Goal: Check status: Check status

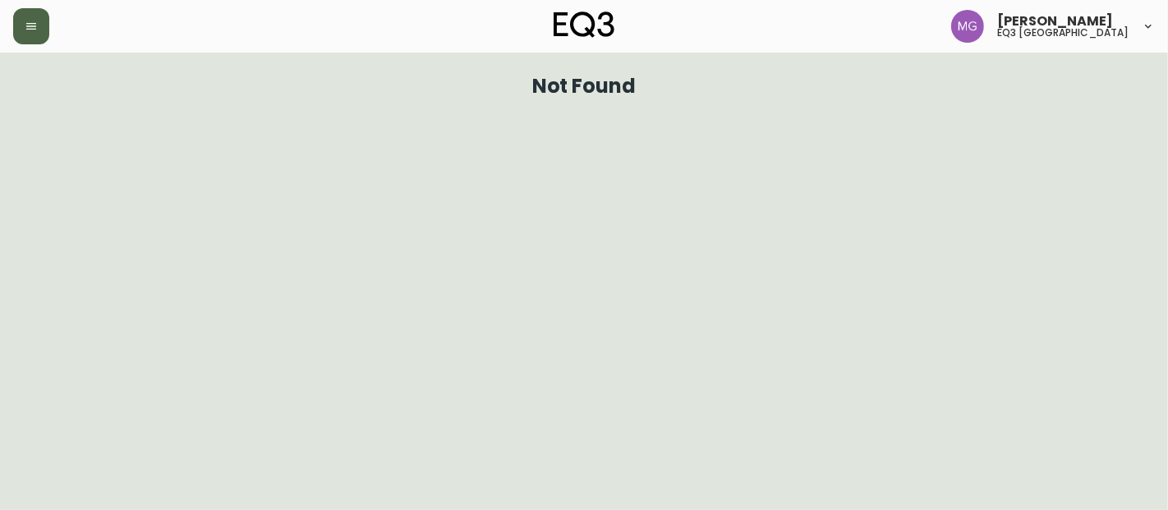
click at [26, 29] on icon "button" at bounding box center [31, 26] width 10 height 7
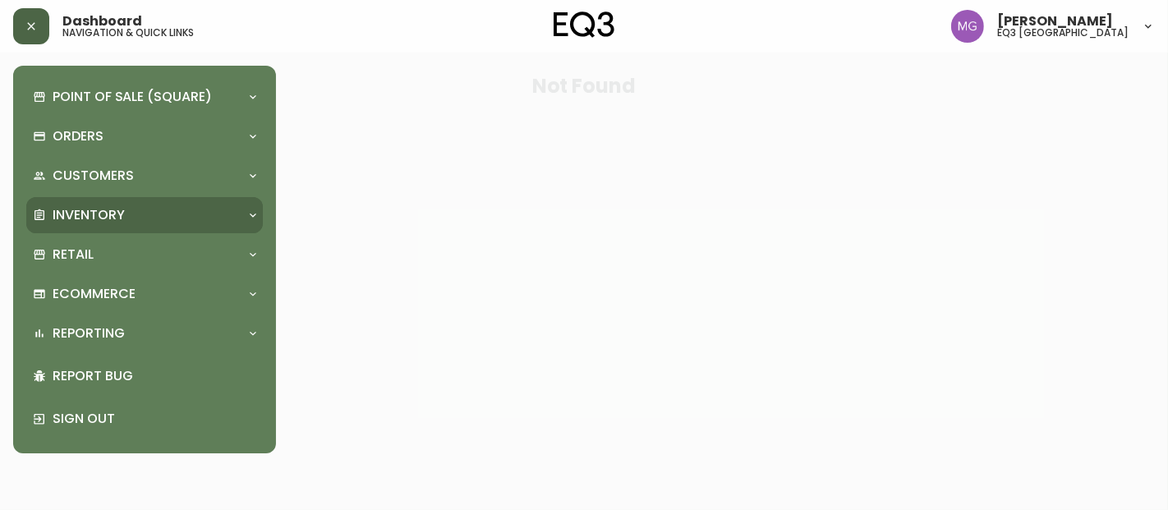
click at [94, 213] on p "Inventory" at bounding box center [89, 215] width 72 height 18
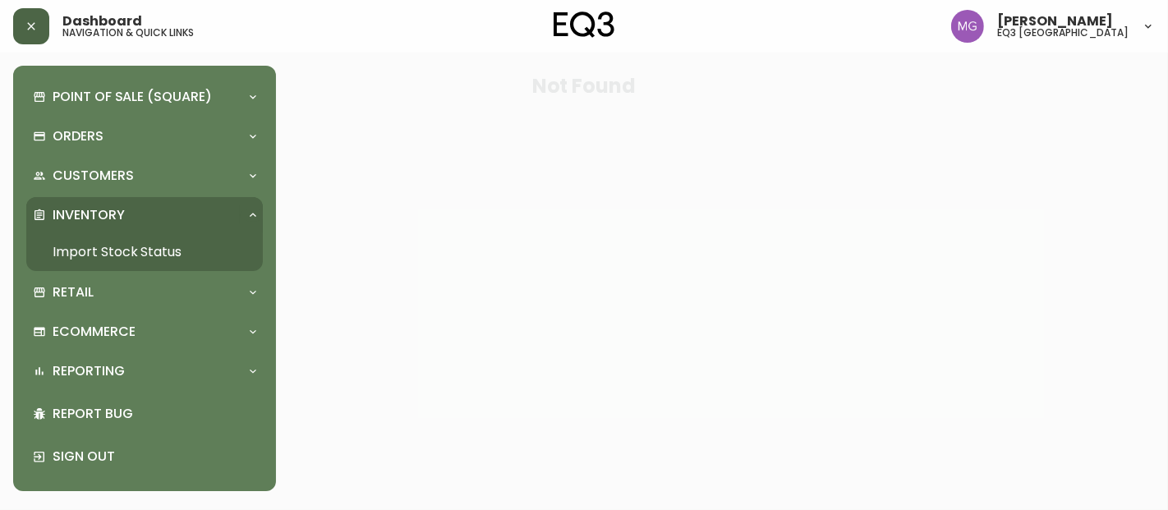
click at [143, 243] on link "Import Stock Status" at bounding box center [144, 252] width 237 height 38
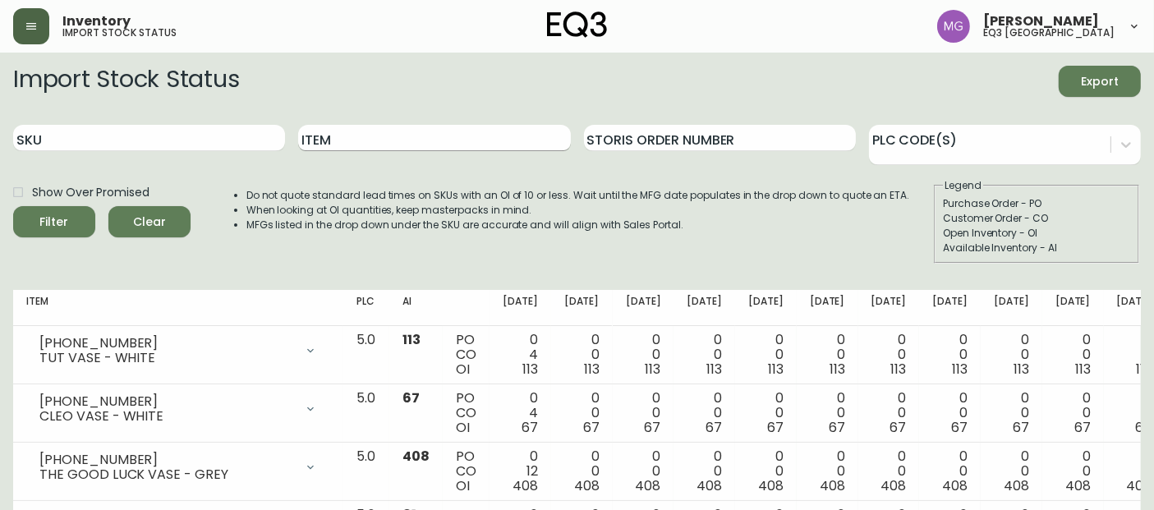
click at [340, 132] on input "Item" at bounding box center [434, 138] width 272 height 26
type input "bon"
click at [13, 206] on button "Filter" at bounding box center [54, 221] width 82 height 31
